Goal: Complete application form

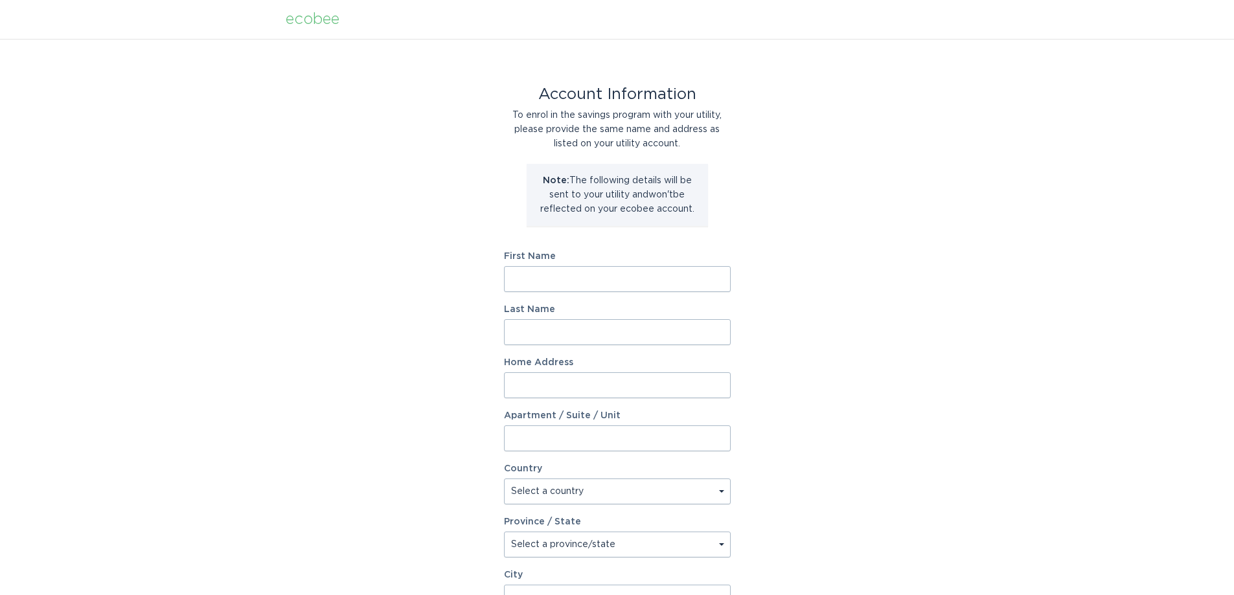
click at [594, 277] on input "First Name" at bounding box center [617, 279] width 227 height 26
type input "[PERSON_NAME]"
type input "[STREET_ADDRESS]"
select select "US"
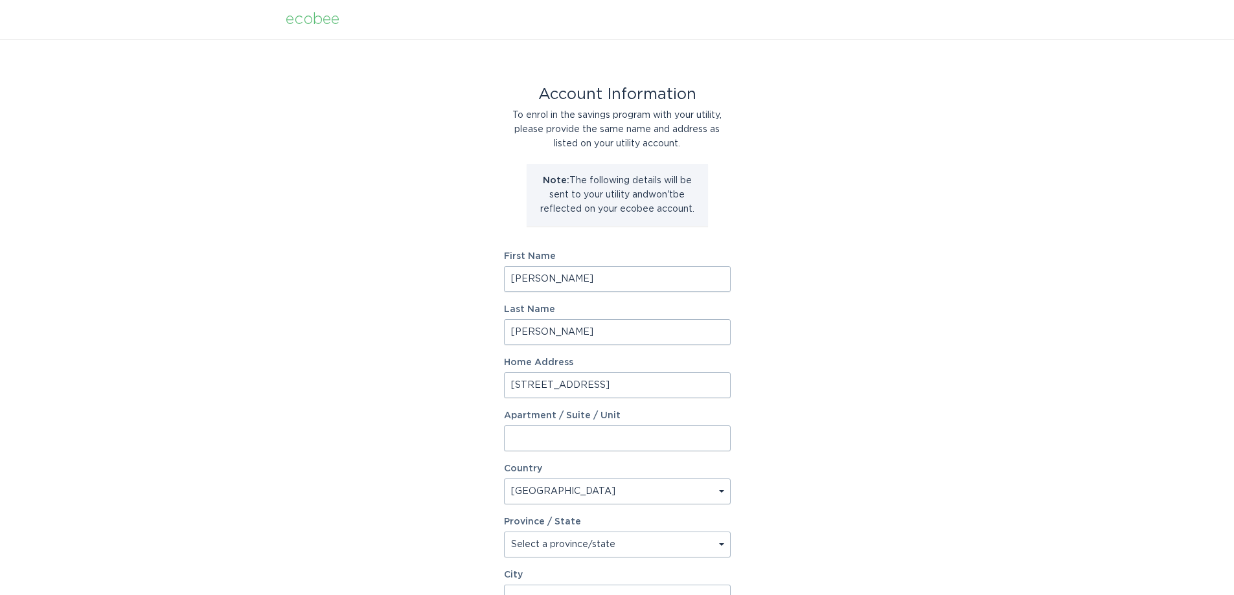
type input "Murfreesboro"
type input "37130"
select select "TN"
drag, startPoint x: 651, startPoint y: 380, endPoint x: 363, endPoint y: 392, distance: 288.6
click at [363, 392] on div "Account Information To enrol in the savings program with your utility, please p…" at bounding box center [617, 397] width 1234 height 716
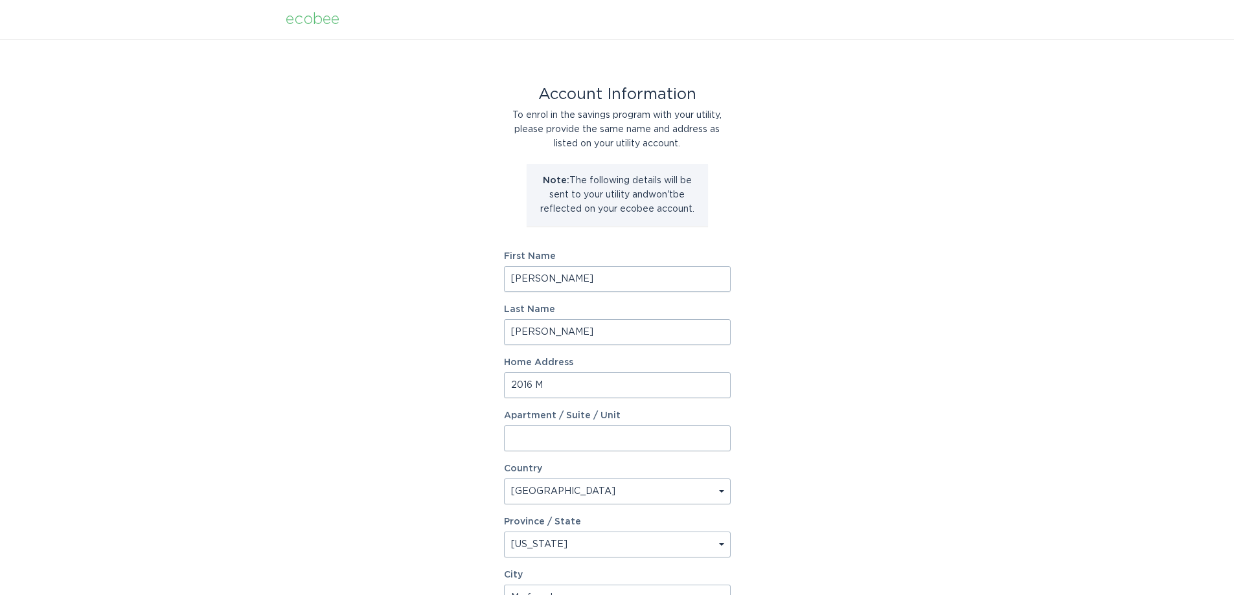
type input "2016 Moccasin Trail"
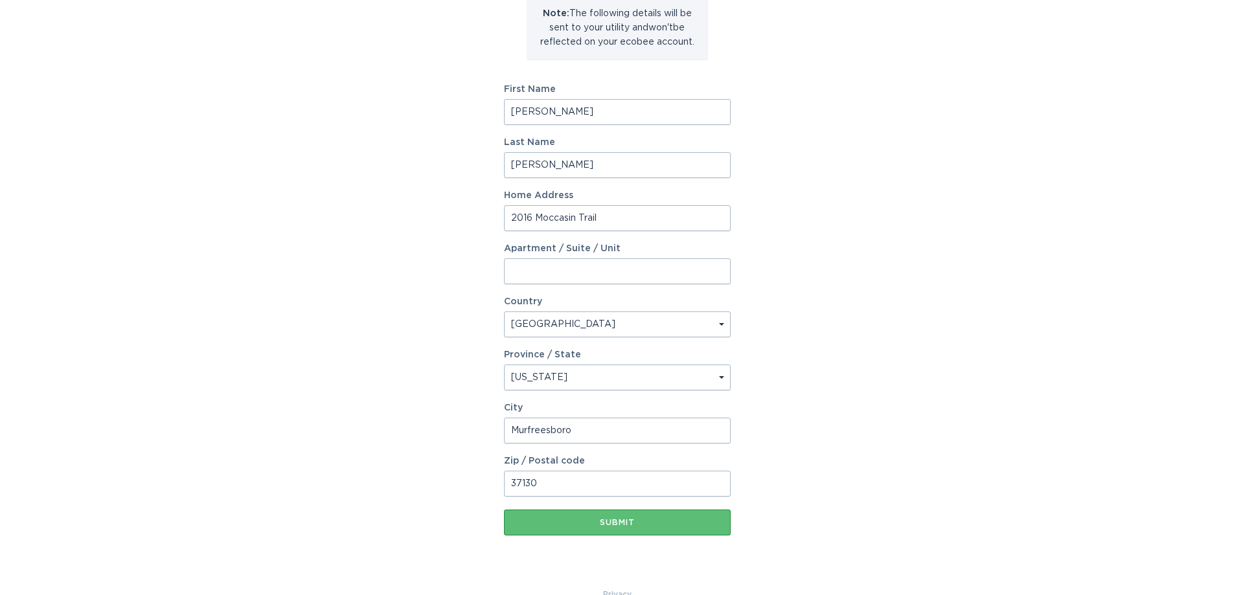
scroll to position [169, 0]
click at [573, 479] on input "37130" at bounding box center [617, 482] width 227 height 26
type input "37129"
click at [667, 529] on button "Submit" at bounding box center [617, 521] width 227 height 26
click at [765, 583] on div "Account Information To enrol in the savings program with your utility, please p…" at bounding box center [617, 228] width 1234 height 716
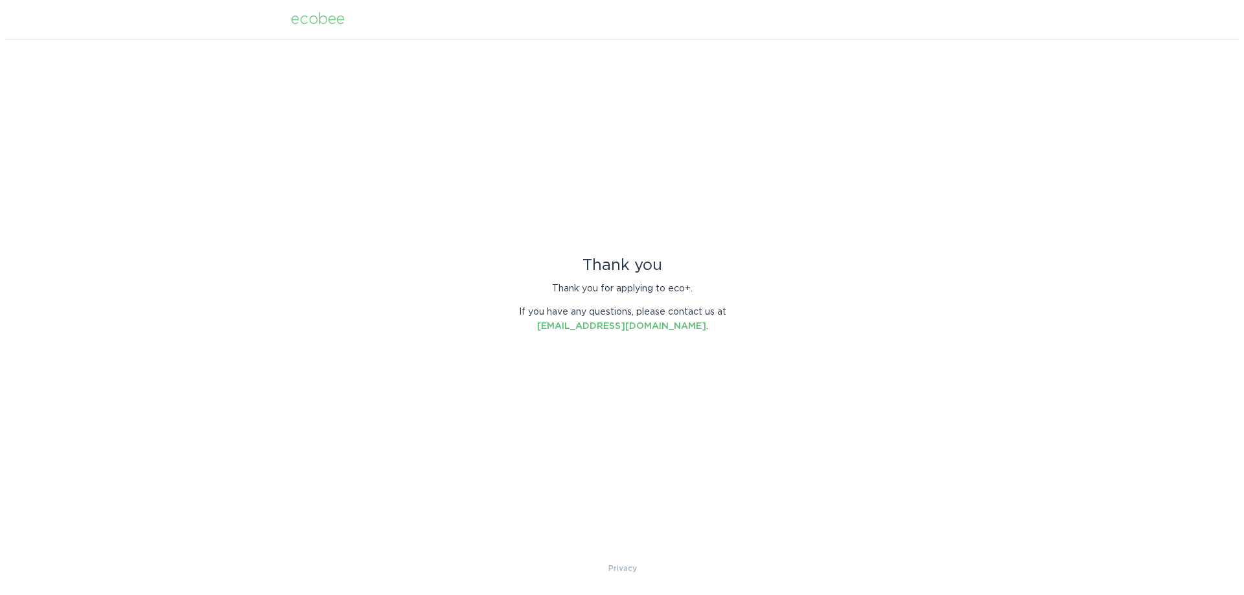
scroll to position [0, 0]
